Goal: Task Accomplishment & Management: Complete application form

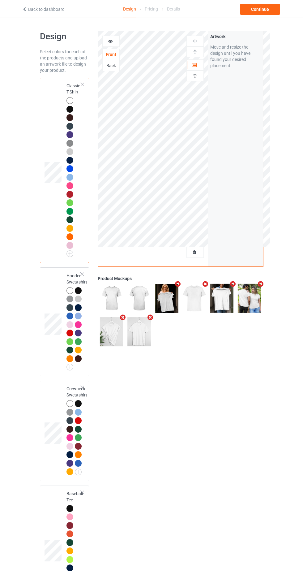
click at [199, 253] on div at bounding box center [195, 252] width 17 height 6
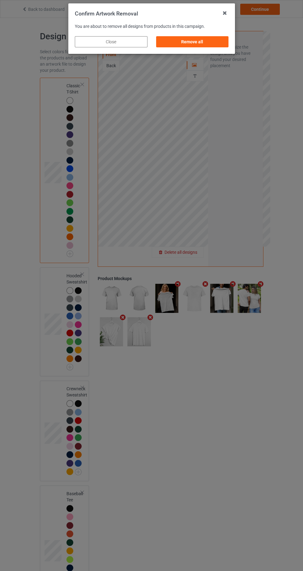
click at [217, 41] on div "Remove all" at bounding box center [192, 41] width 73 height 11
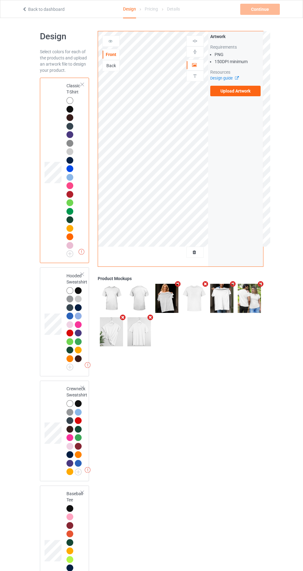
click at [249, 94] on label "Upload Artwork" at bounding box center [235, 91] width 51 height 11
click at [0, 0] on input "Upload Artwork" at bounding box center [0, 0] width 0 height 0
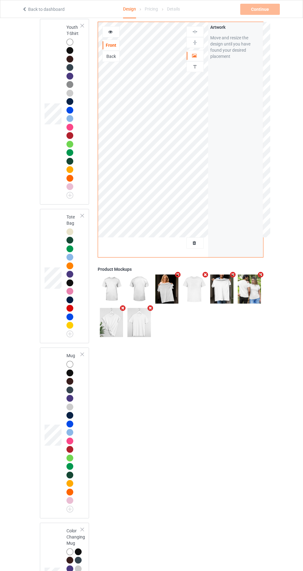
scroll to position [1183, 0]
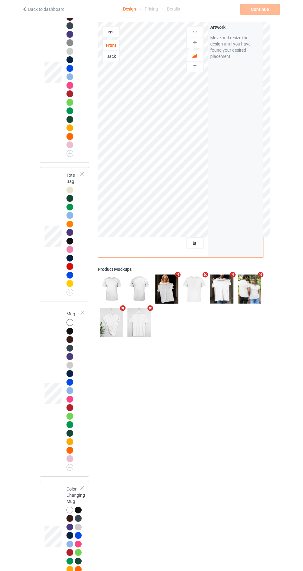
click at [195, 242] on icon at bounding box center [194, 242] width 5 height 4
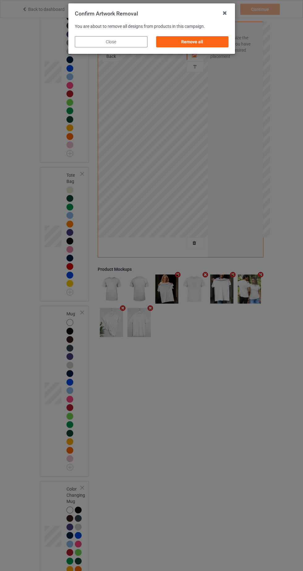
click at [218, 43] on div "Remove all" at bounding box center [192, 41] width 73 height 11
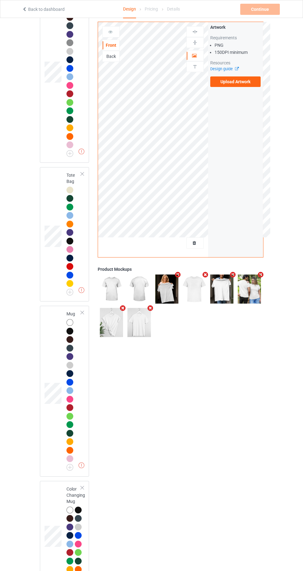
click at [261, 88] on div "Artwork Requirements PNG 150 DPI minimum Resources Design guide Upload Artwork" at bounding box center [235, 55] width 55 height 67
click at [239, 81] on label "Upload Artwork" at bounding box center [235, 81] width 51 height 11
click at [0, 0] on input "Upload Artwork" at bounding box center [0, 0] width 0 height 0
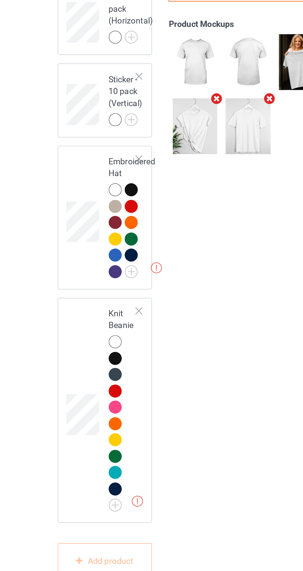
scroll to position [1945, 0]
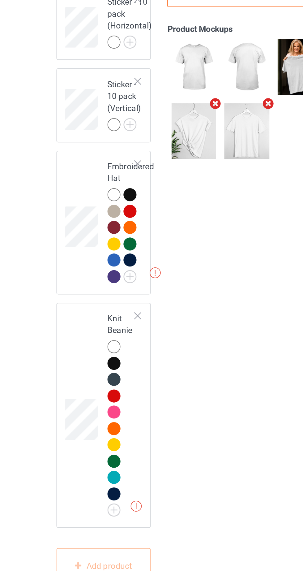
click at [77, 368] on div at bounding box center [78, 364] width 7 height 7
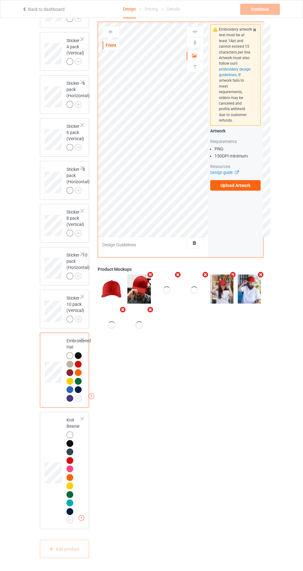
scroll to position [1936, 0]
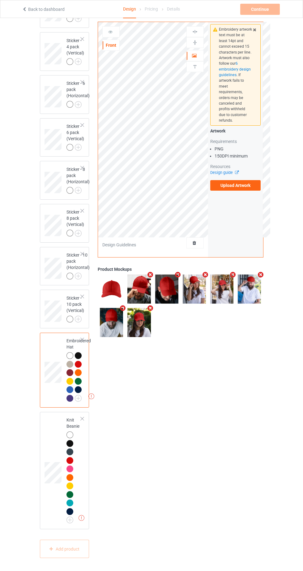
click at [80, 370] on div at bounding box center [79, 365] width 9 height 9
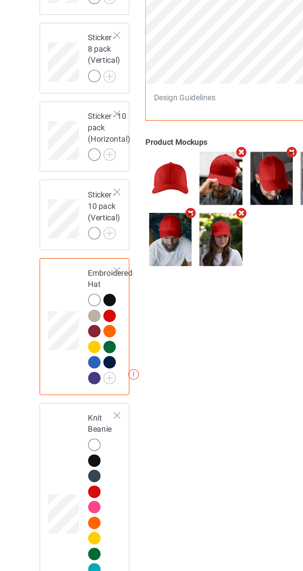
scroll to position [1939, 0]
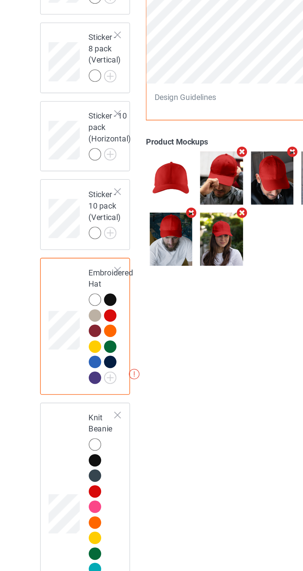
click at [67, 376] on div at bounding box center [70, 372] width 7 height 7
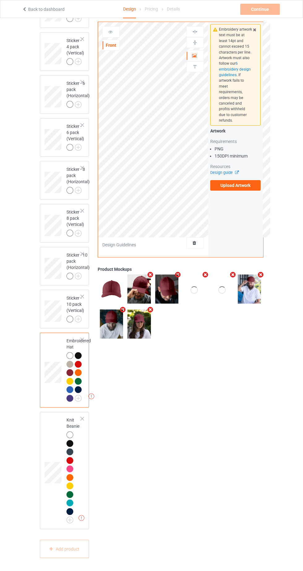
scroll to position [1945, 0]
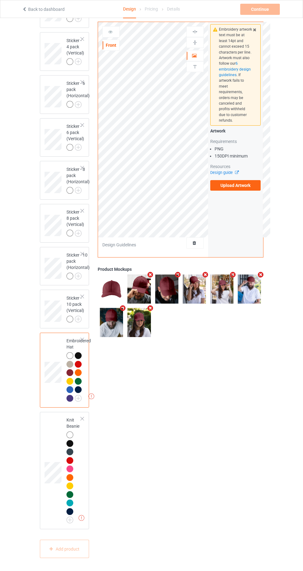
click at [249, 183] on label "Upload Artwork" at bounding box center [235, 185] width 51 height 11
click at [0, 0] on input "Upload Artwork" at bounding box center [0, 0] width 0 height 0
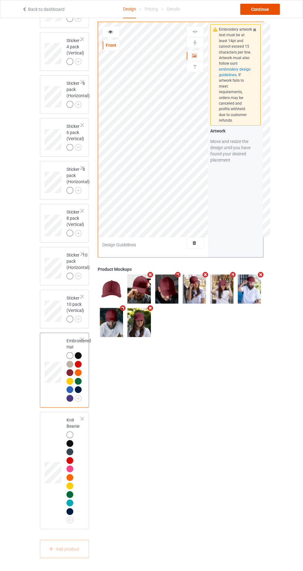
click at [277, 13] on div "Continue" at bounding box center [260, 9] width 40 height 11
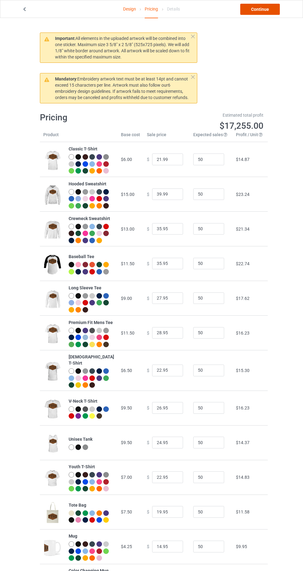
click at [274, 14] on link "Continue" at bounding box center [260, 9] width 40 height 11
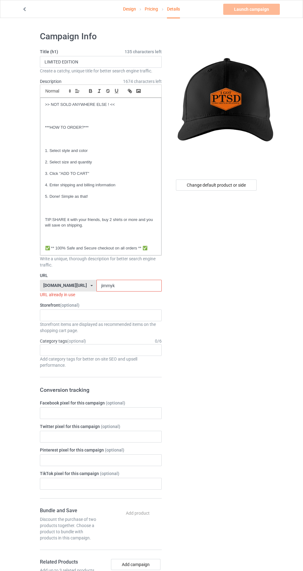
click at [141, 275] on label "URL" at bounding box center [101, 275] width 122 height 6
click at [140, 275] on label "URL" at bounding box center [101, 275] width 122 height 6
click at [137, 286] on input "jimmyk" at bounding box center [129, 286] width 65 height 12
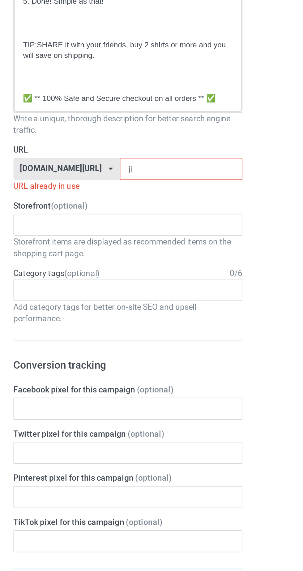
type input "j"
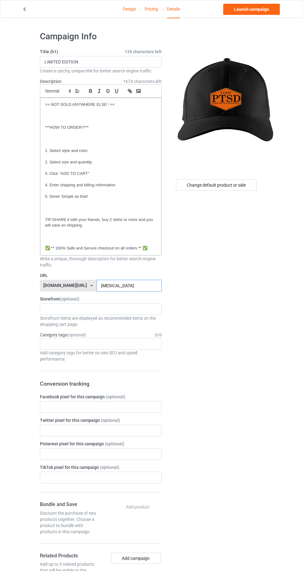
type input "[MEDICAL_DATA]"
click at [255, 180] on div "Change default product or side" at bounding box center [216, 185] width 81 height 11
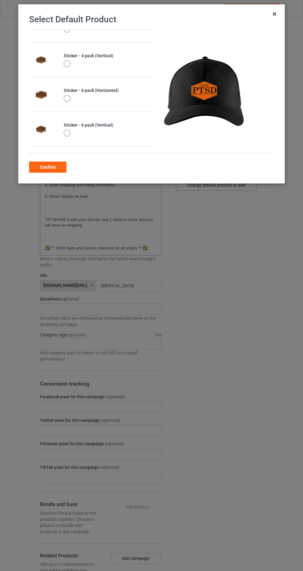
scroll to position [745, 0]
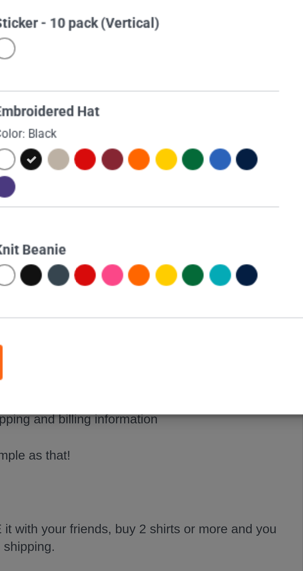
click at [101, 140] on div at bounding box center [101, 139] width 7 height 7
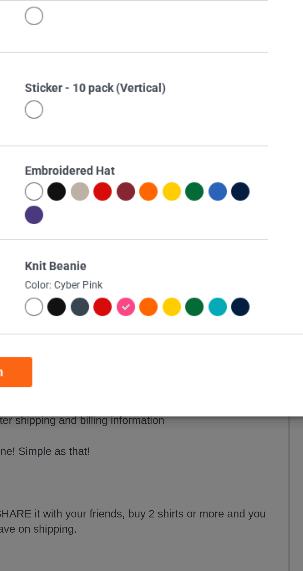
scroll to position [743, 0]
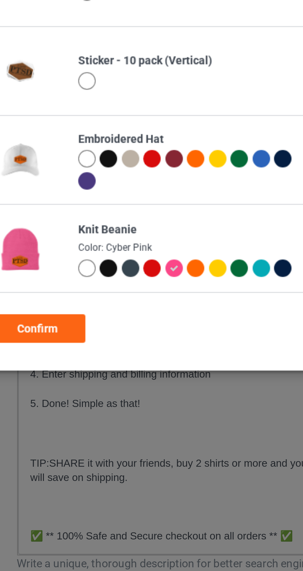
click at [92, 100] on div at bounding box center [92, 100] width 7 height 7
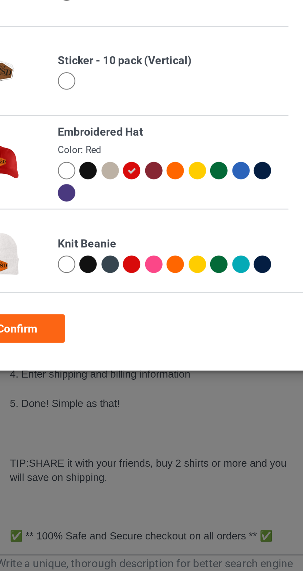
click at [100, 141] on div at bounding box center [101, 142] width 7 height 7
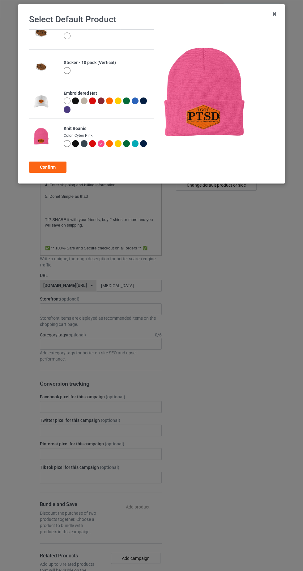
click at [49, 167] on div "Confirm" at bounding box center [47, 167] width 37 height 11
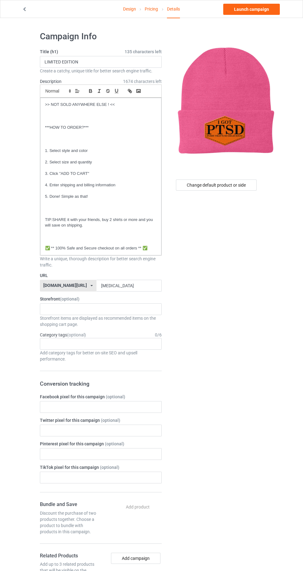
click at [131, 10] on link "Design" at bounding box center [129, 8] width 13 height 17
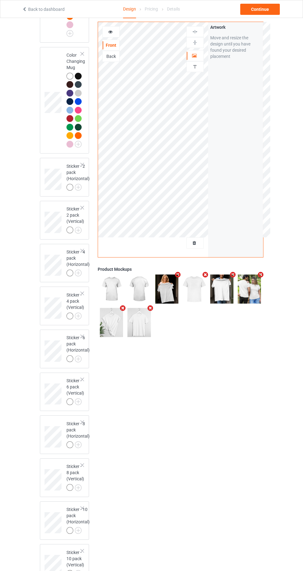
scroll to position [1945, 0]
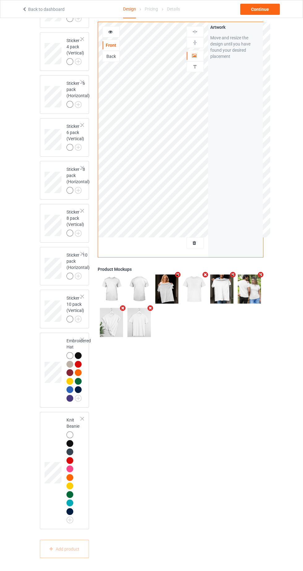
click at [71, 472] on div at bounding box center [70, 469] width 7 height 7
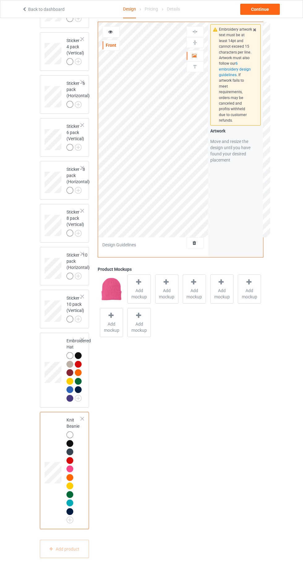
click at [144, 290] on span "Add mockup" at bounding box center [139, 294] width 23 height 12
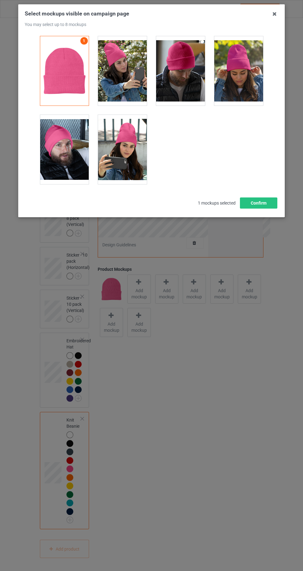
click at [121, 85] on div at bounding box center [122, 70] width 49 height 69
click at [186, 77] on div at bounding box center [180, 70] width 49 height 69
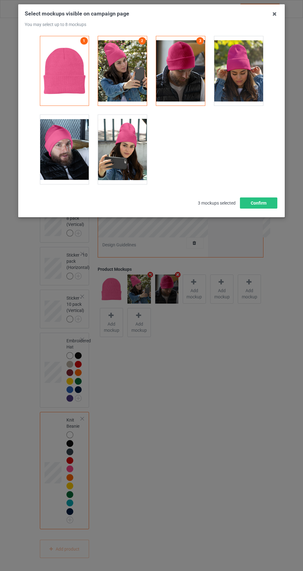
click at [257, 72] on div at bounding box center [238, 70] width 49 height 69
click at [63, 151] on div at bounding box center [64, 149] width 49 height 69
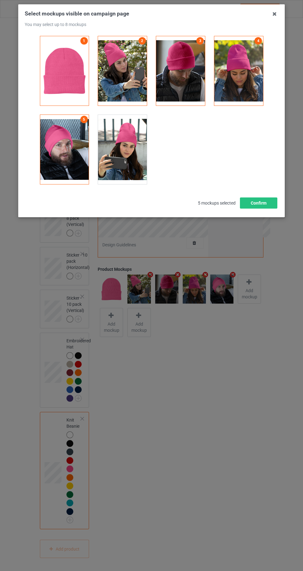
click at [116, 158] on div at bounding box center [122, 149] width 49 height 69
click at [270, 202] on button "Confirm" at bounding box center [258, 202] width 37 height 11
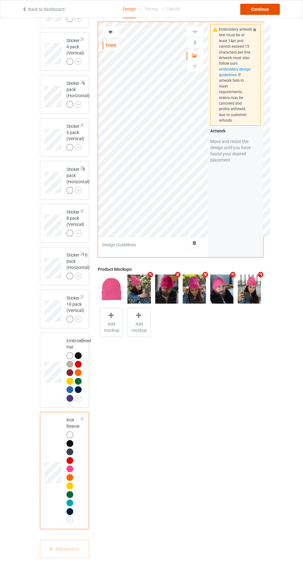
click at [269, 5] on div "Continue" at bounding box center [260, 9] width 40 height 11
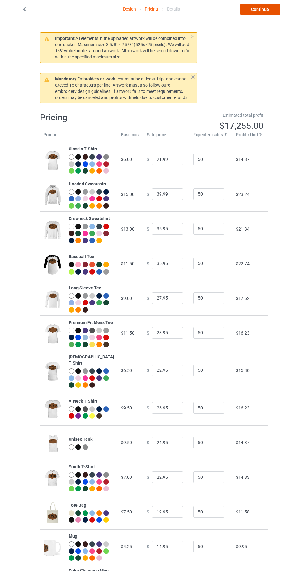
click at [264, 8] on link "Continue" at bounding box center [260, 9] width 40 height 11
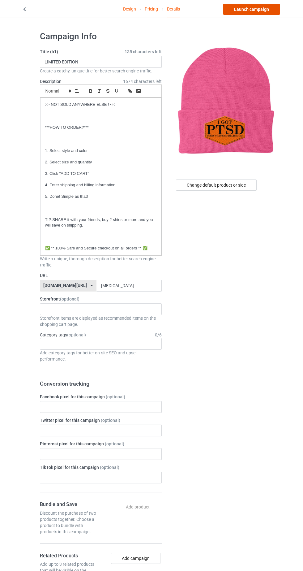
click at [256, 9] on link "Launch campaign" at bounding box center [251, 9] width 57 height 11
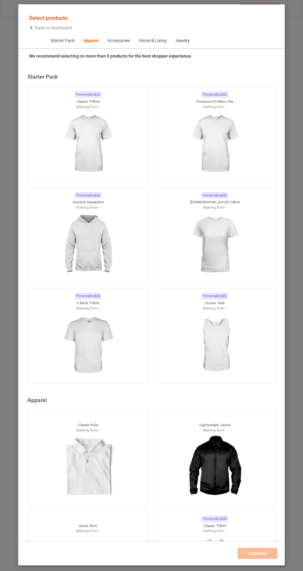
scroll to position [331, 0]
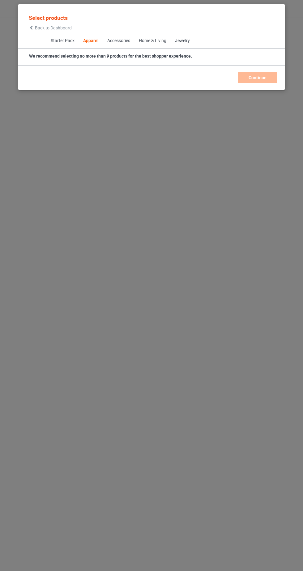
scroll to position [331, 0]
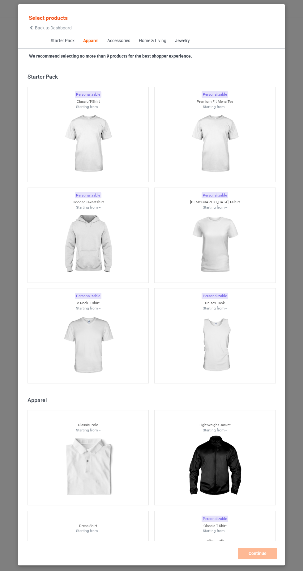
scroll to position [331, 0]
